Goal: Task Accomplishment & Management: Use online tool/utility

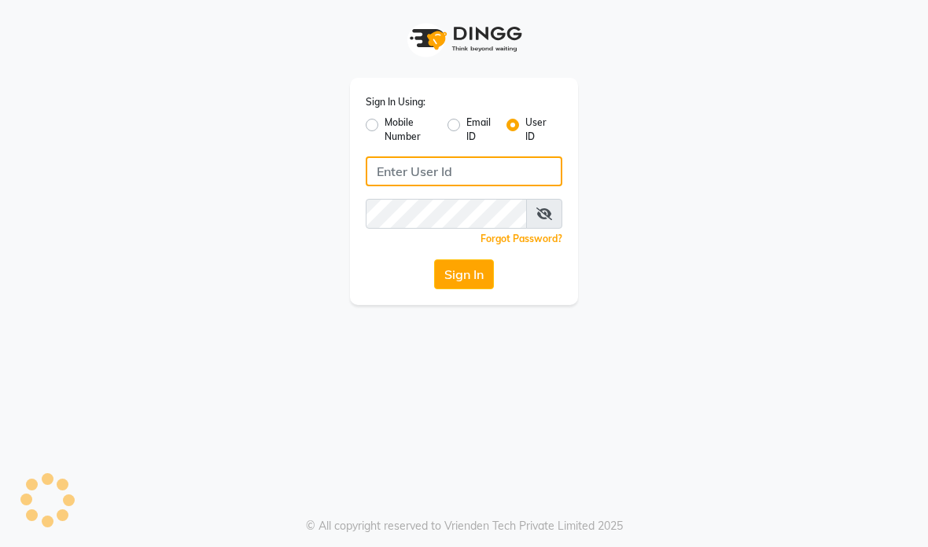
click at [473, 179] on input "Username" at bounding box center [464, 171] width 197 height 30
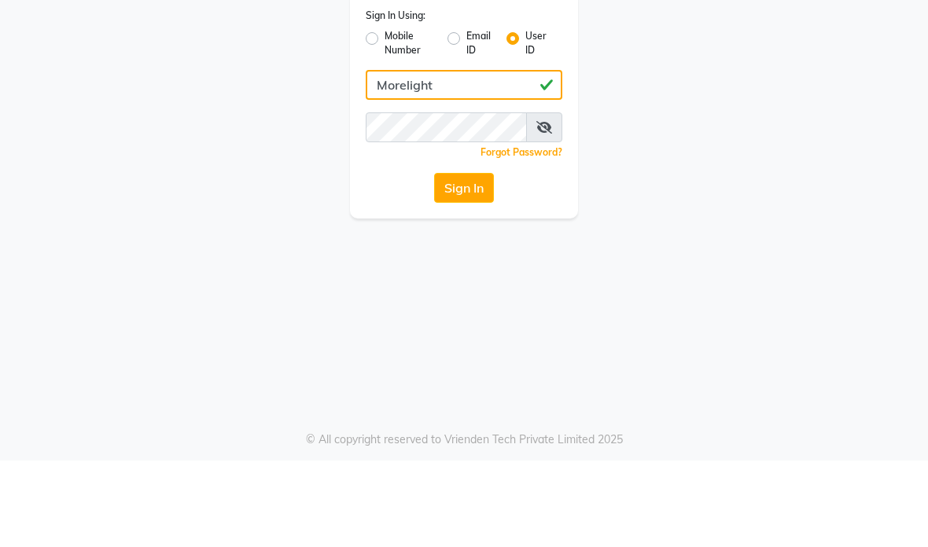
type input "Morelight"
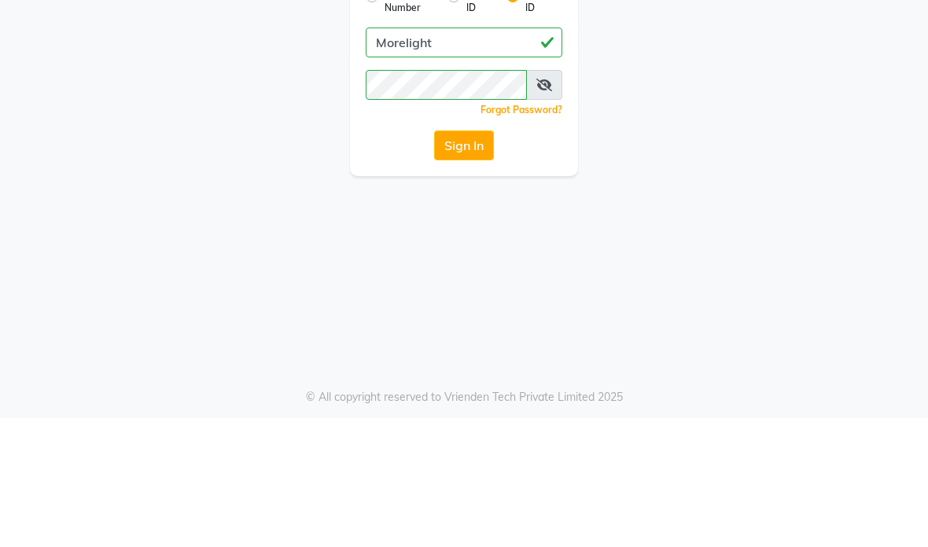
click at [473, 260] on button "Sign In" at bounding box center [464, 275] width 60 height 30
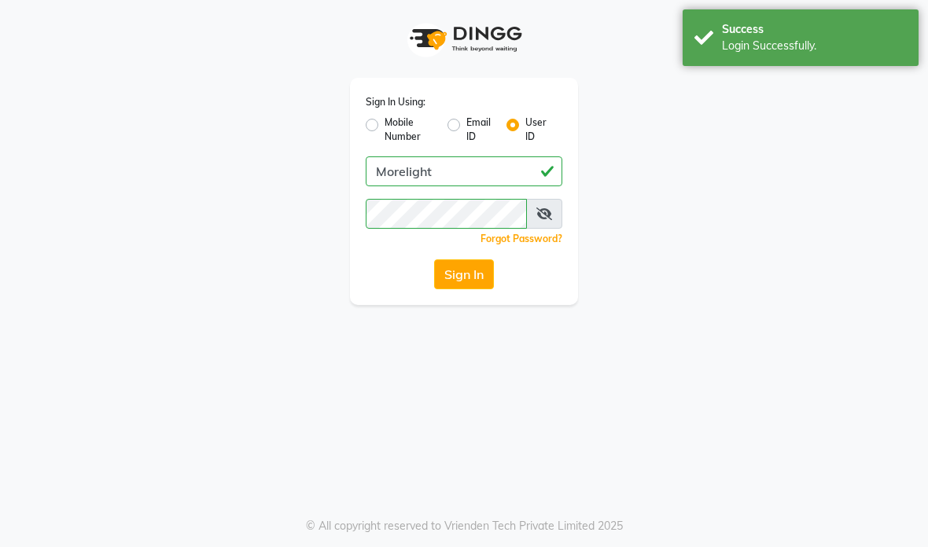
click at [473, 266] on button "Sign In" at bounding box center [464, 275] width 60 height 30
click at [472, 267] on button "Sign In" at bounding box center [464, 275] width 60 height 30
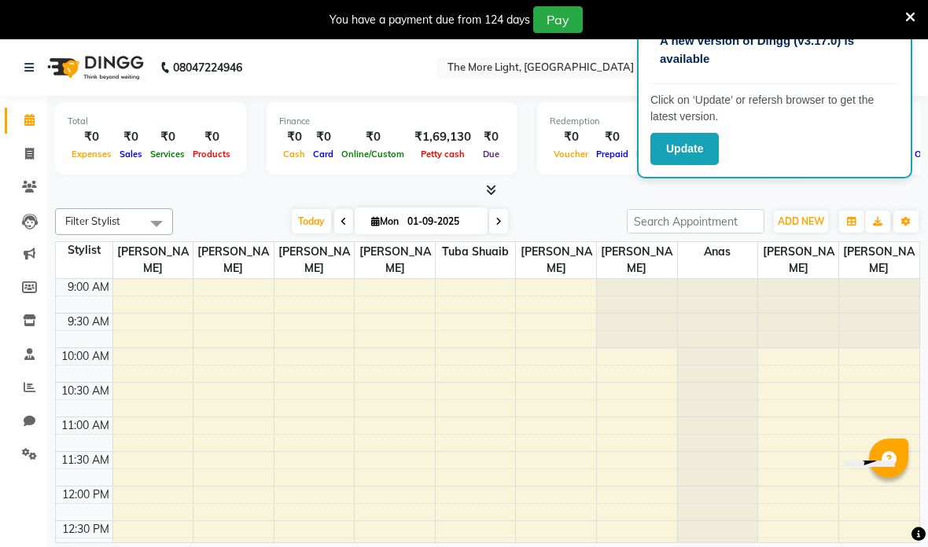
click at [37, 131] on link "Calendar" at bounding box center [24, 121] width 38 height 26
click at [28, 150] on icon at bounding box center [29, 154] width 9 height 12
select select "7824"
select select "service"
